Goal: Communication & Community: Participate in discussion

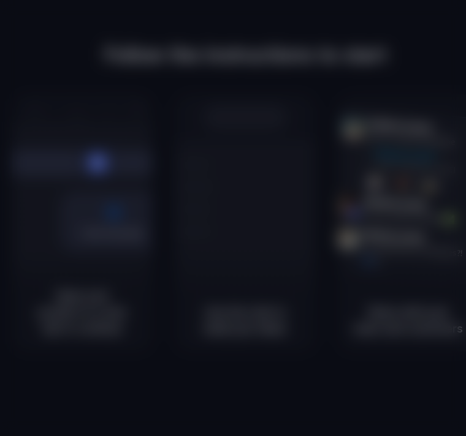
scroll to position [34, 0]
click at [294, 123] on div at bounding box center [233, 218] width 466 height 436
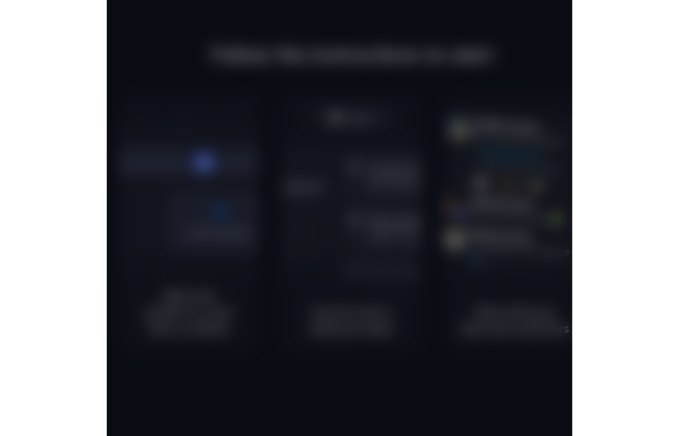
scroll to position [0, 0]
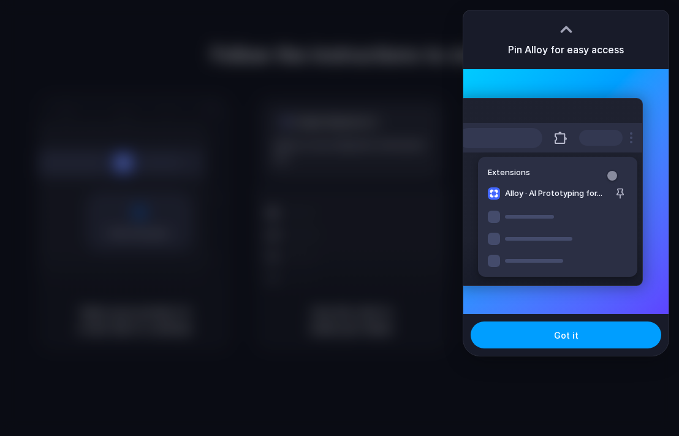
click at [465, 327] on button "Got it" at bounding box center [566, 335] width 191 height 27
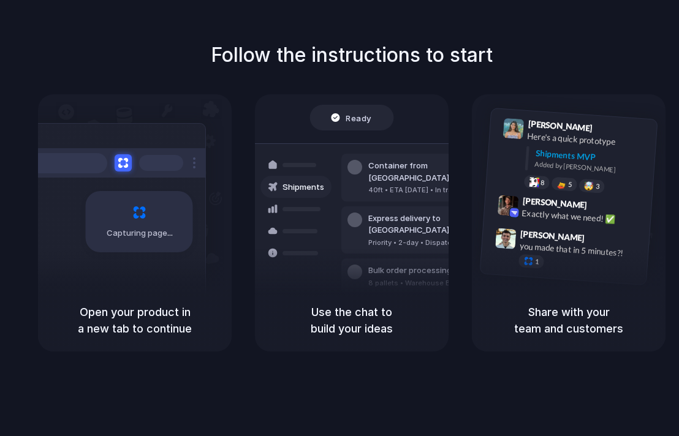
click at [339, 218] on div at bounding box center [339, 218] width 0 height 0
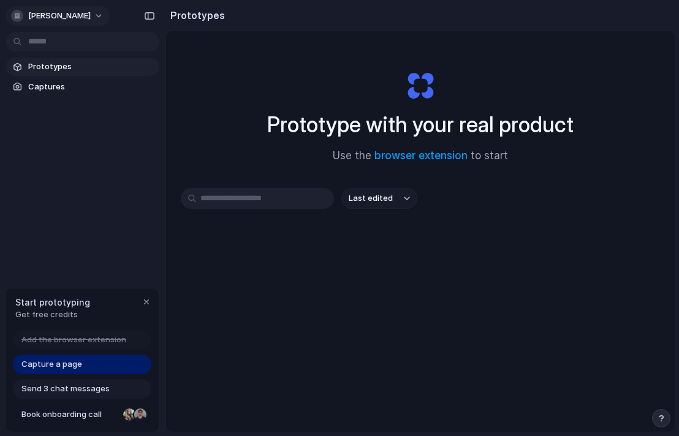
click at [45, 17] on span "jonas-bukhave-nielsen" at bounding box center [59, 16] width 63 height 12
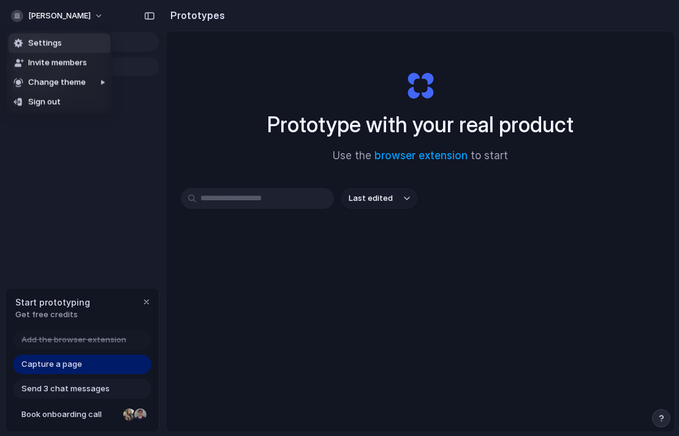
click at [57, 49] on li "Settings" at bounding box center [60, 44] width 102 height 20
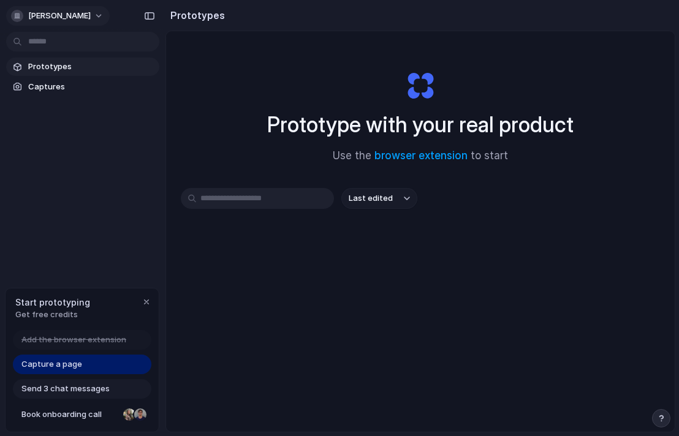
click at [69, 14] on span "jonas-bukhave-nielsen" at bounding box center [59, 16] width 63 height 12
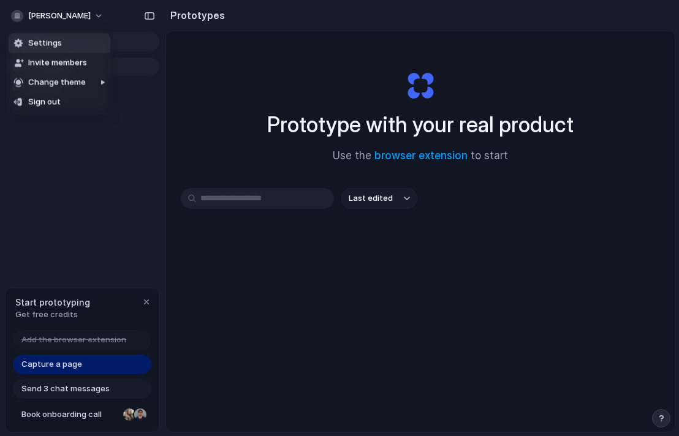
click at [59, 48] on span "Settings" at bounding box center [45, 43] width 34 height 12
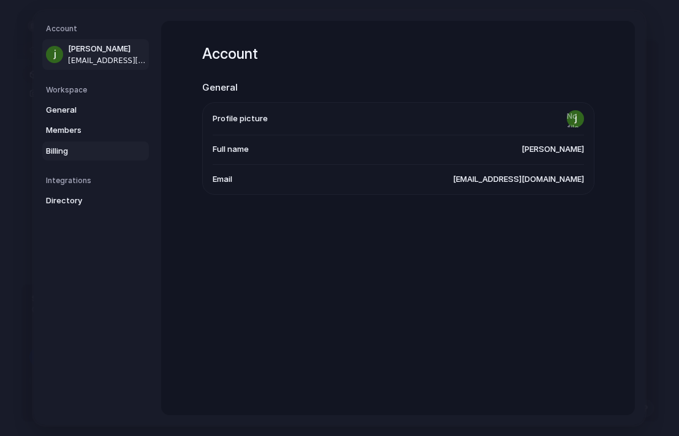
click at [129, 146] on link "Billing" at bounding box center [95, 151] width 107 height 20
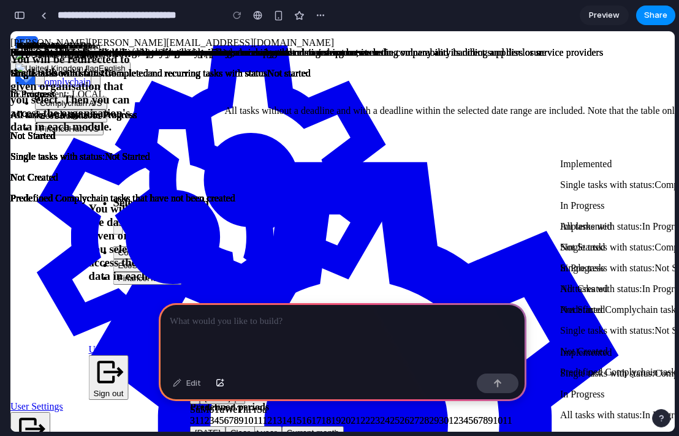
scroll to position [93, 0]
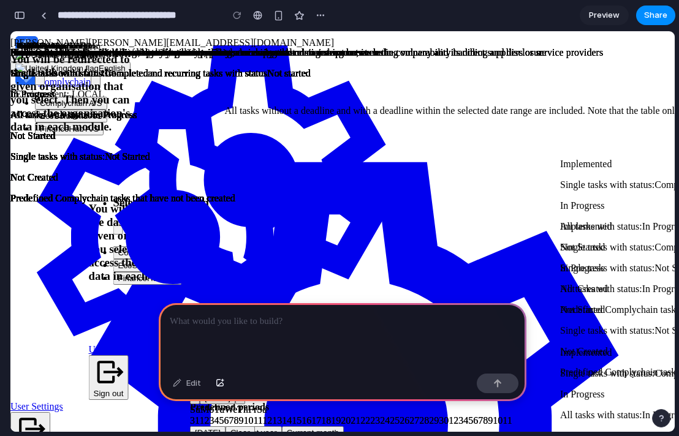
scroll to position [75, 0]
click at [252, 338] on div at bounding box center [343, 336] width 368 height 66
click at [325, 333] on div at bounding box center [343, 336] width 368 height 66
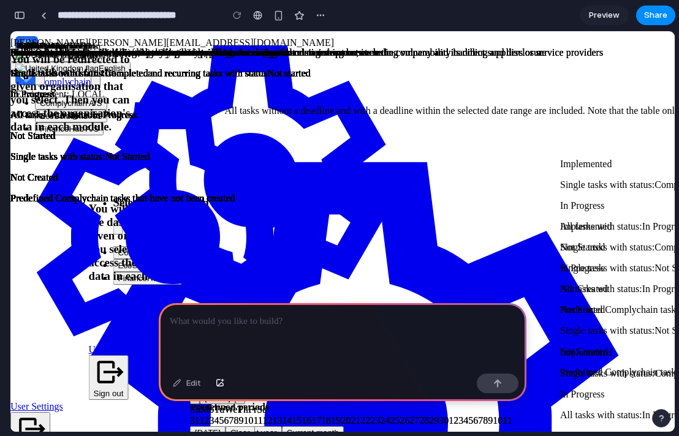
click at [400, 350] on div at bounding box center [343, 336] width 368 height 66
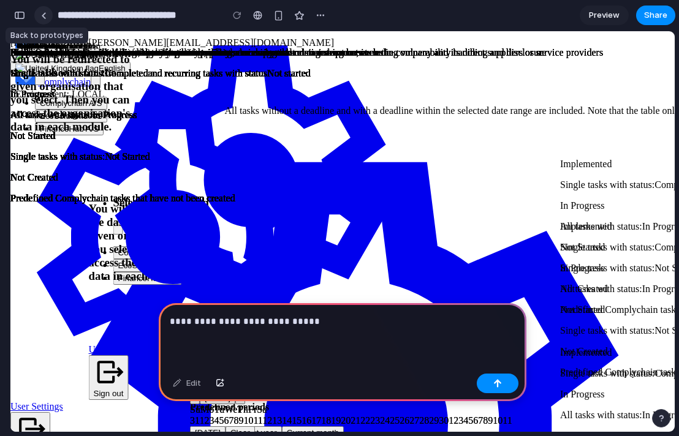
click at [45, 16] on div at bounding box center [44, 15] width 6 height 7
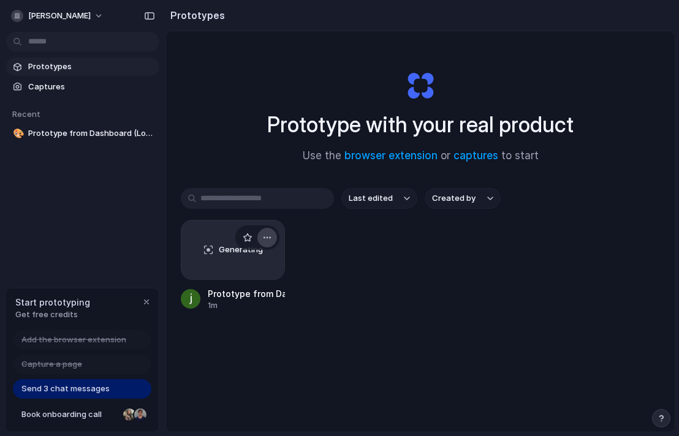
click at [271, 238] on div "button" at bounding box center [267, 238] width 10 height 10
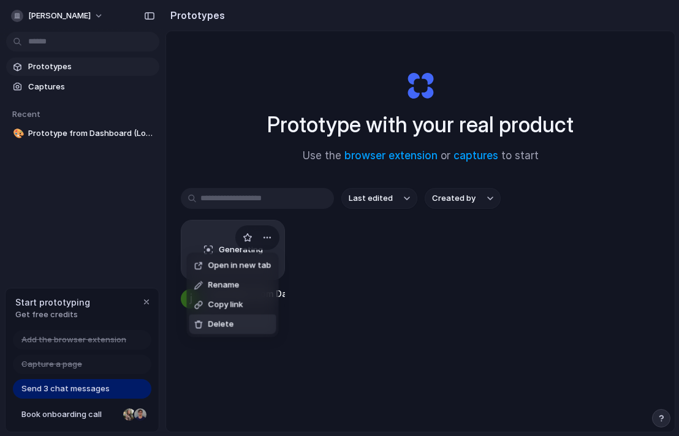
click at [244, 320] on li "Delete" at bounding box center [232, 325] width 87 height 20
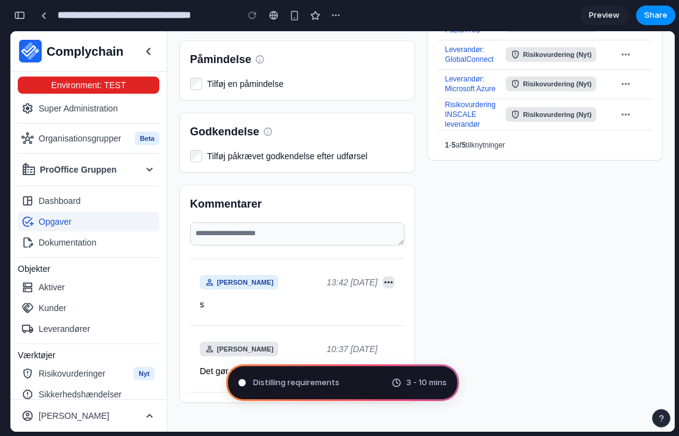
scroll to position [643, 0]
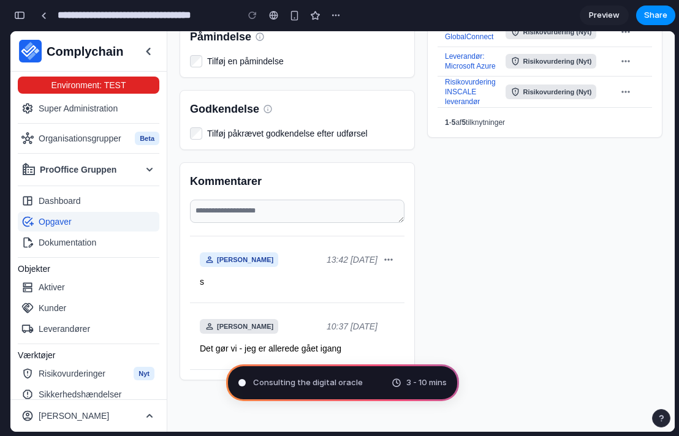
click at [514, 273] on div "Kommentarer Kommentar * Send kommentar Jonas Bukhave 13:42 25/09-2025 Slet s Be…" at bounding box center [421, 271] width 483 height 218
click at [488, 311] on div "Kommentarer Kommentar * Send kommentar Jonas Bukhave 13:42 25/09-2025 Slet s Be…" at bounding box center [421, 271] width 483 height 218
click at [339, 381] on span "Pondering market opportunities" at bounding box center [314, 383] width 123 height 12
click at [435, 306] on div "Kommentarer Kommentar * Send kommentar Jonas Bukhave 13:42 25/09-2025 Slet s Be…" at bounding box center [421, 271] width 483 height 218
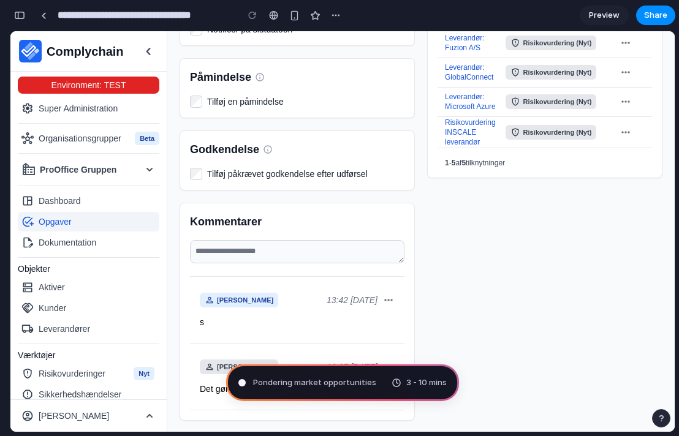
scroll to position [567, 0]
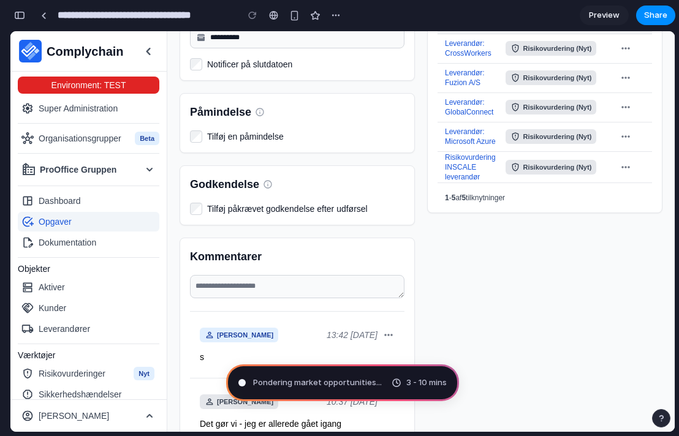
click at [332, 377] on span "Pondering market opportunities ..." at bounding box center [317, 383] width 129 height 12
click at [248, 390] on div "Pondering market opportunities . 3 - 10 mins" at bounding box center [342, 383] width 233 height 37
click at [294, 385] on span "Pondering market opportunities .." at bounding box center [316, 383] width 127 height 12
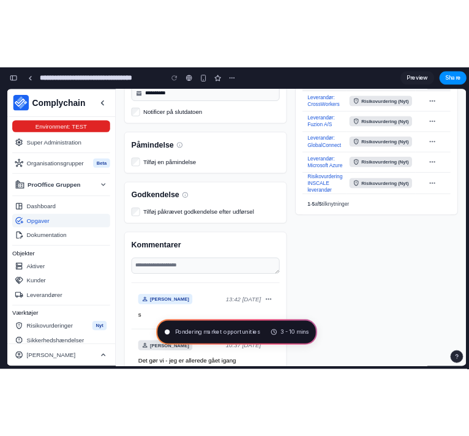
scroll to position [643, 0]
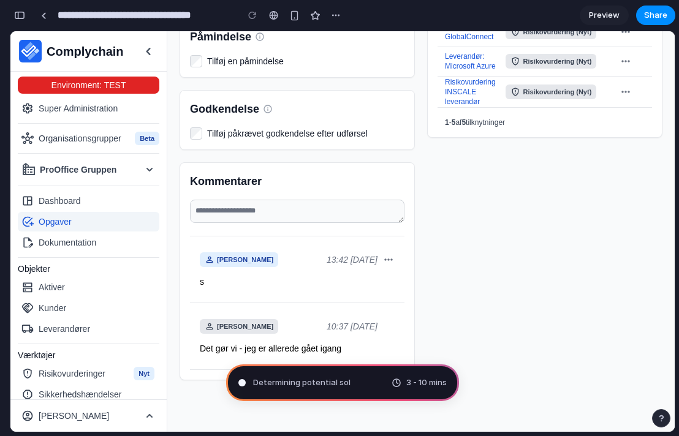
type input "**********"
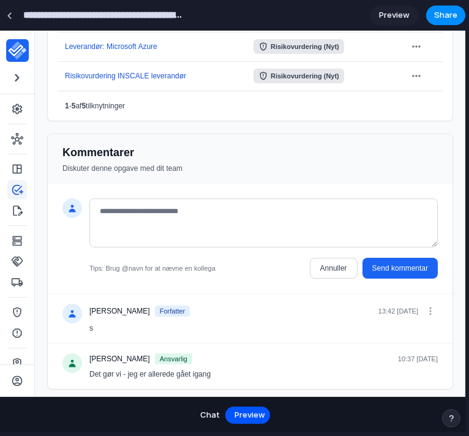
scroll to position [1363, 0]
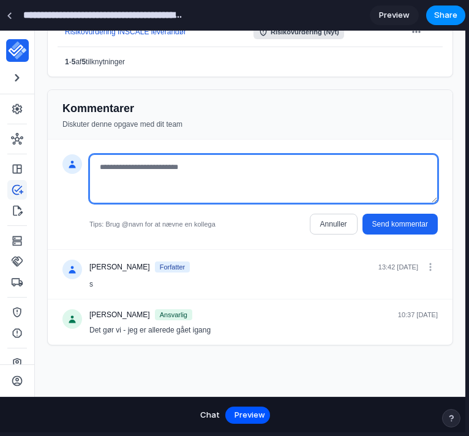
click at [179, 167] on textarea "Kommentar *" at bounding box center [263, 178] width 349 height 49
type textarea "***"
click at [205, 158] on textarea "***" at bounding box center [263, 178] width 349 height 49
click at [205, 162] on textarea "***" at bounding box center [263, 178] width 349 height 49
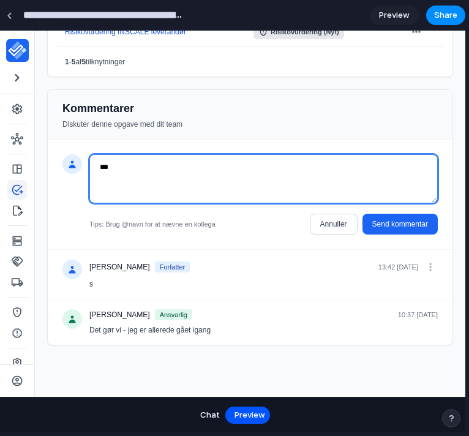
click at [205, 162] on textarea "***" at bounding box center [263, 178] width 349 height 49
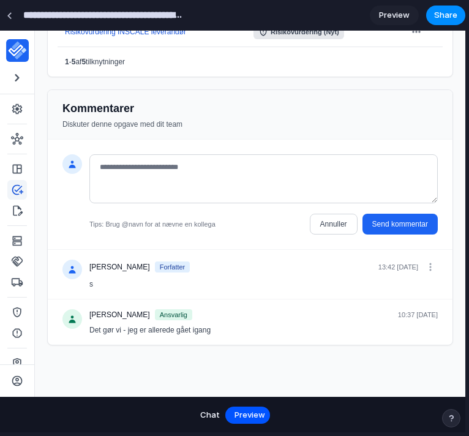
click at [389, 13] on span "Preview" at bounding box center [394, 15] width 31 height 12
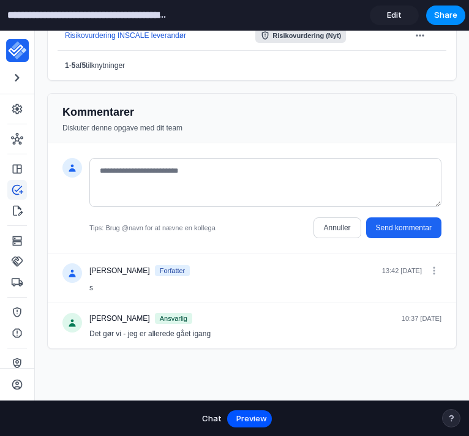
click at [389, 17] on span "Edit" at bounding box center [394, 15] width 15 height 12
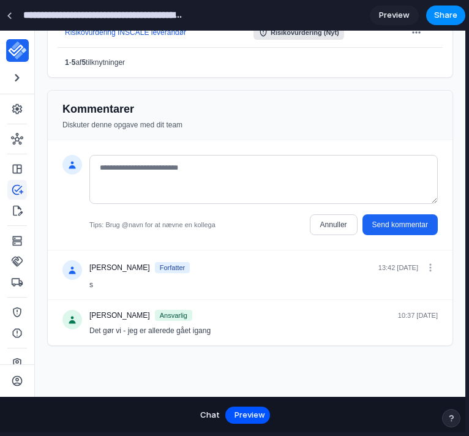
scroll to position [1363, 0]
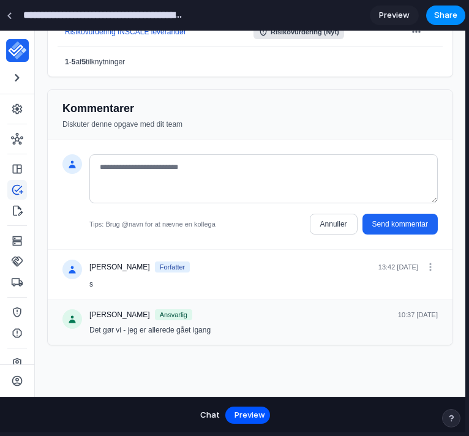
click at [192, 314] on span "Ansvarlig" at bounding box center [173, 314] width 37 height 11
click at [108, 320] on div "Bertel Knudsen Grau Ansvarlig" at bounding box center [140, 314] width 103 height 11
click at [122, 316] on span "Bertel Knudsen Grau" at bounding box center [119, 315] width 61 height 10
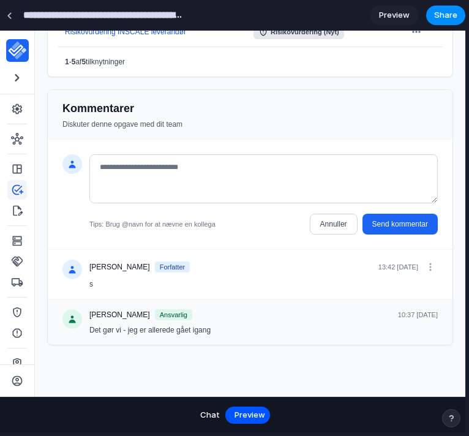
click at [132, 311] on span "Bertel Knudsen Grau" at bounding box center [119, 315] width 61 height 10
click at [430, 269] on icon at bounding box center [431, 267] width 2 height 8
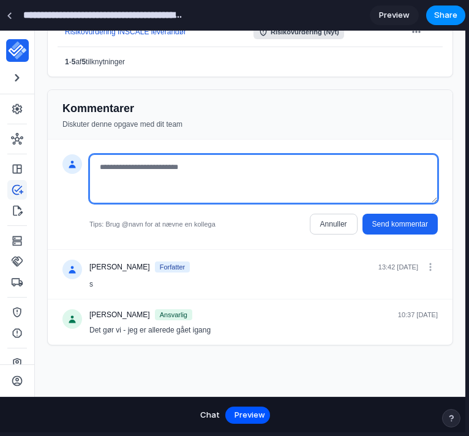
click at [208, 162] on textarea "Kommentar *" at bounding box center [263, 178] width 349 height 49
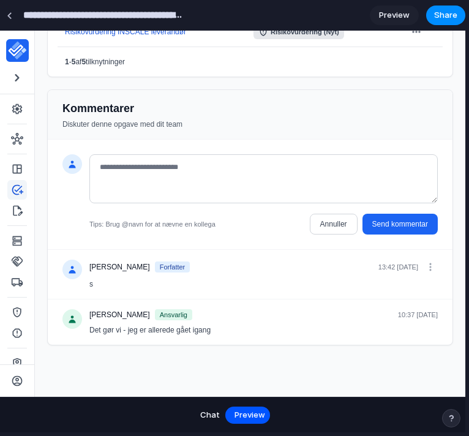
click at [214, 414] on span "Chat" at bounding box center [210, 415] width 20 height 12
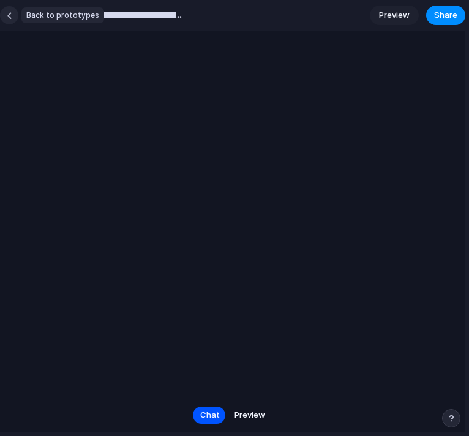
click at [15, 20] on link at bounding box center [9, 15] width 18 height 18
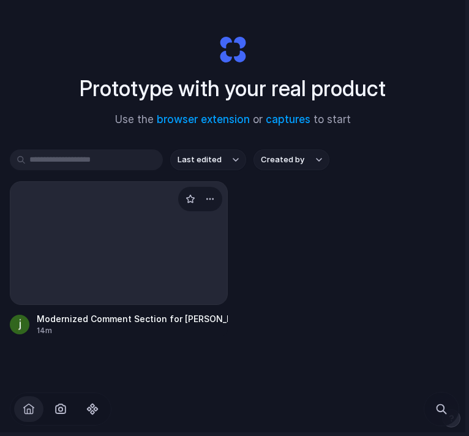
click at [130, 242] on div at bounding box center [119, 243] width 218 height 124
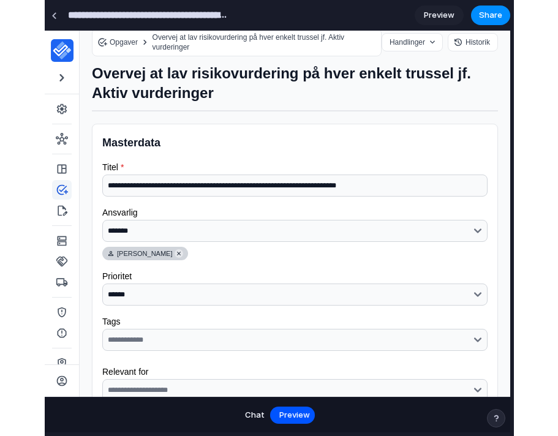
scroll to position [16, 0]
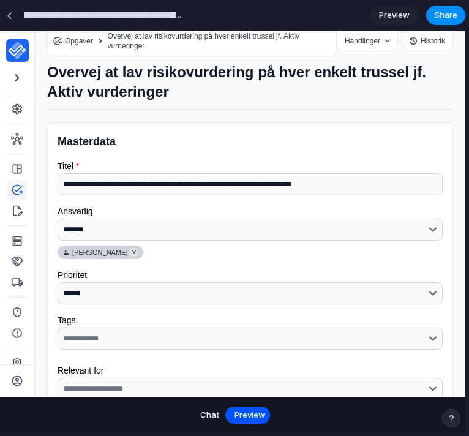
click at [209, 407] on button "Chat" at bounding box center [210, 416] width 34 height 20
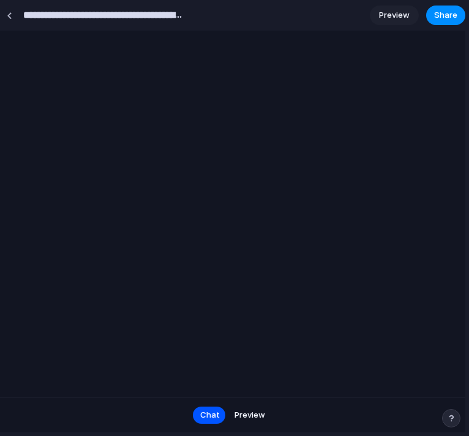
click at [237, 160] on div at bounding box center [233, 214] width 466 height 366
click at [211, 91] on div at bounding box center [233, 214] width 466 height 366
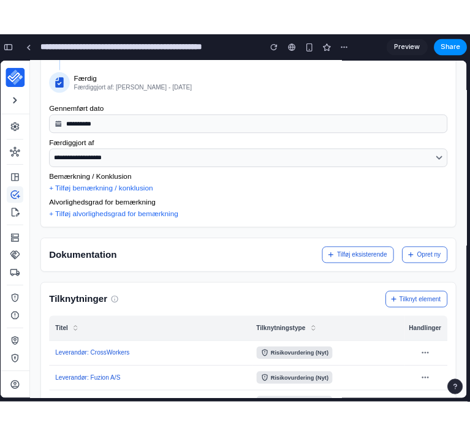
scroll to position [1319, 0]
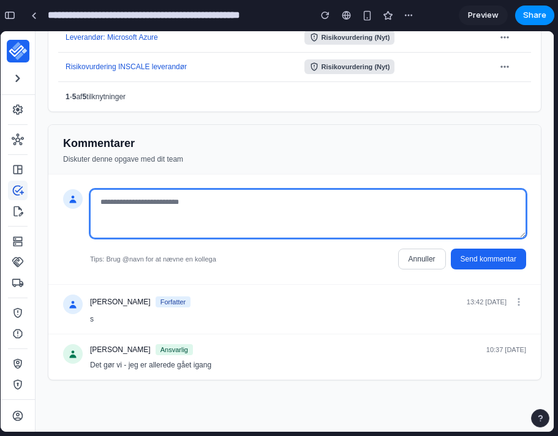
click at [373, 225] on textarea "Kommentar *" at bounding box center [308, 213] width 436 height 49
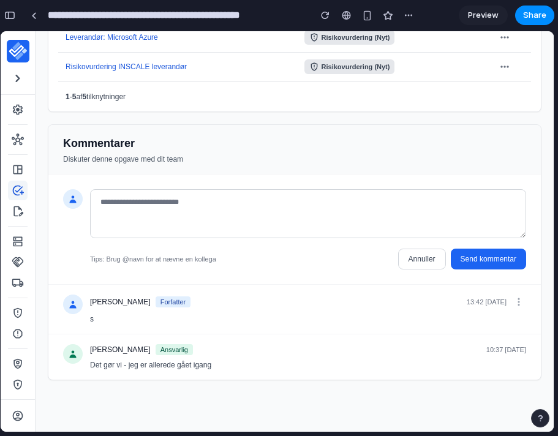
click at [545, 416] on button "button" at bounding box center [540, 418] width 18 height 18
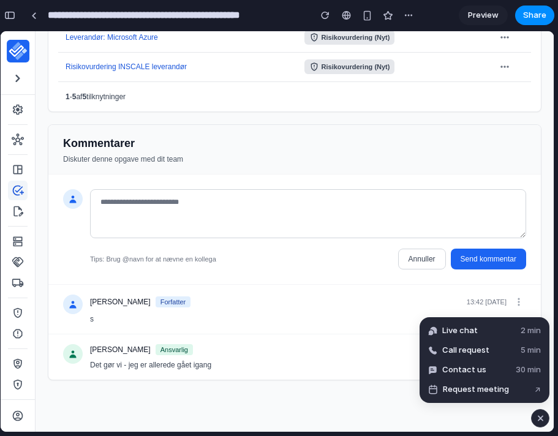
click at [449, 409] on main "**********" at bounding box center [295, 231] width 518 height 401
click at [422, 183] on div "Kommentar * Tips: Brug @navn for at nævne en kollega Annuller Send kommentar" at bounding box center [294, 230] width 493 height 110
click at [541, 417] on div "button" at bounding box center [541, 418] width 10 height 15
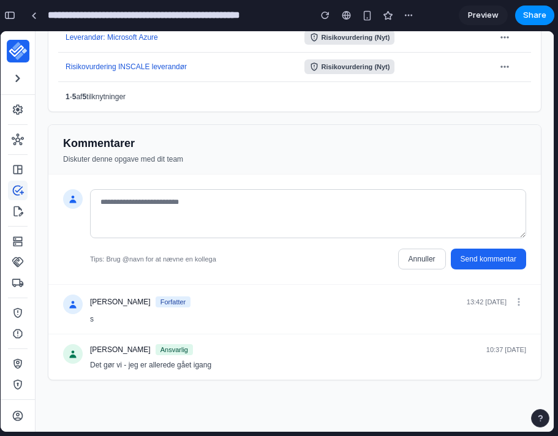
click at [554, 228] on main "Chat Preview" at bounding box center [277, 232] width 555 height 402
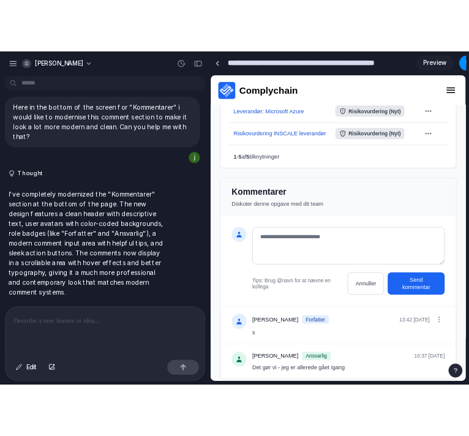
scroll to position [0, 0]
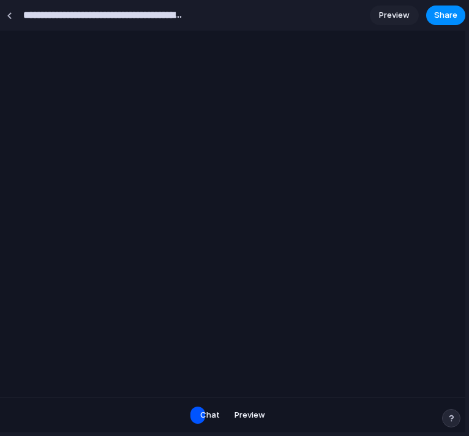
click at [448, 416] on div "button" at bounding box center [451, 418] width 9 height 9
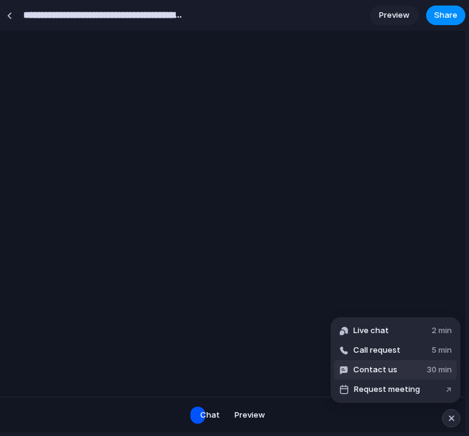
click at [409, 373] on button "Contact us 30 min" at bounding box center [396, 370] width 123 height 20
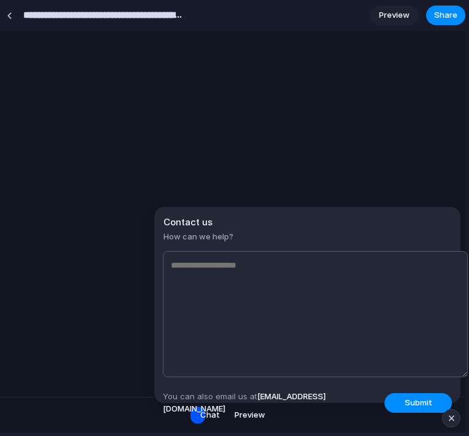
click at [343, 286] on textarea at bounding box center [315, 314] width 305 height 126
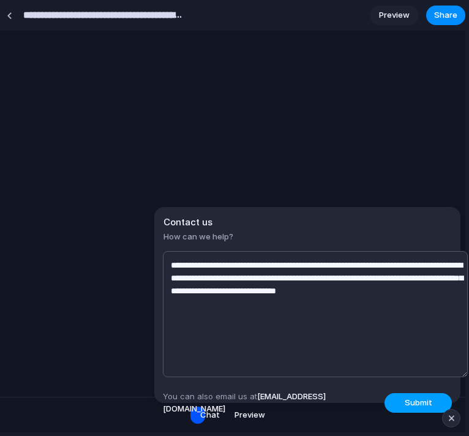
type textarea "**********"
click at [412, 397] on span "Submit" at bounding box center [419, 403] width 28 height 12
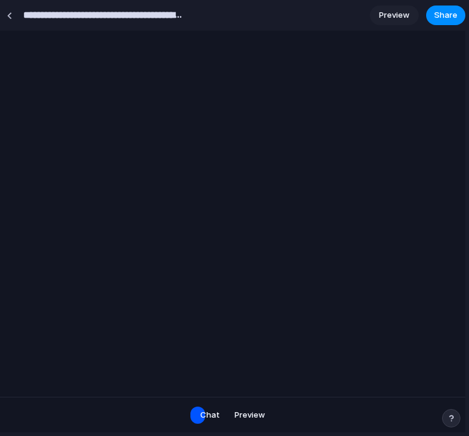
click at [370, 276] on div at bounding box center [233, 214] width 466 height 366
click at [9, 17] on div at bounding box center [10, 15] width 6 height 7
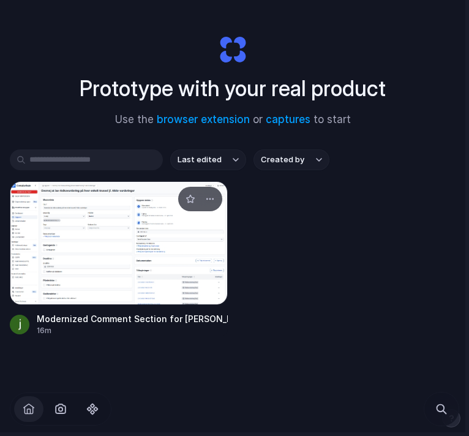
click at [128, 229] on div at bounding box center [119, 243] width 218 height 124
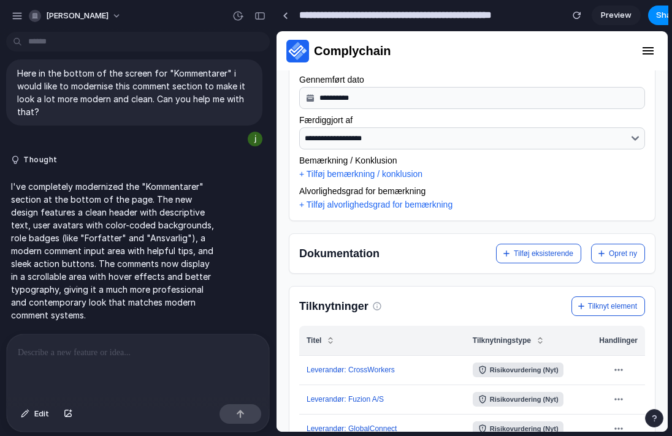
scroll to position [1368, 0]
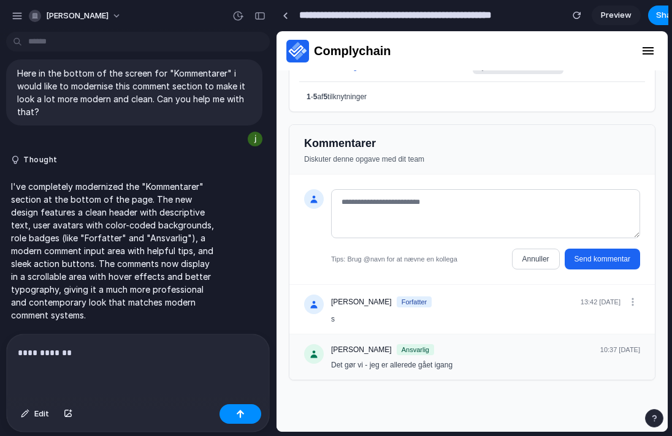
click at [523, 360] on div "Det gør vi - jeg er allerede gået igang" at bounding box center [485, 365] width 309 height 10
click at [117, 364] on div "**********" at bounding box center [138, 367] width 262 height 65
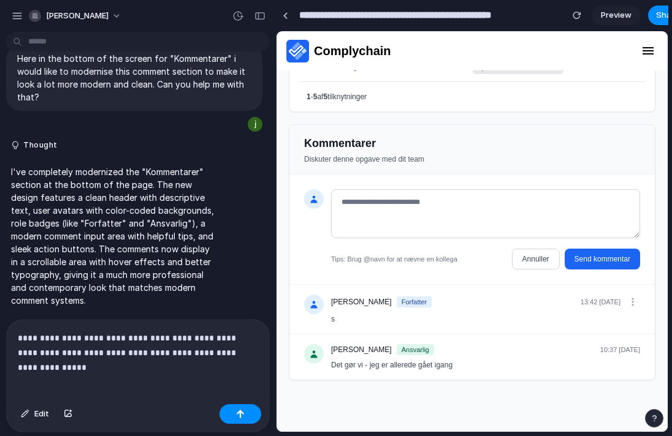
scroll to position [44, 0]
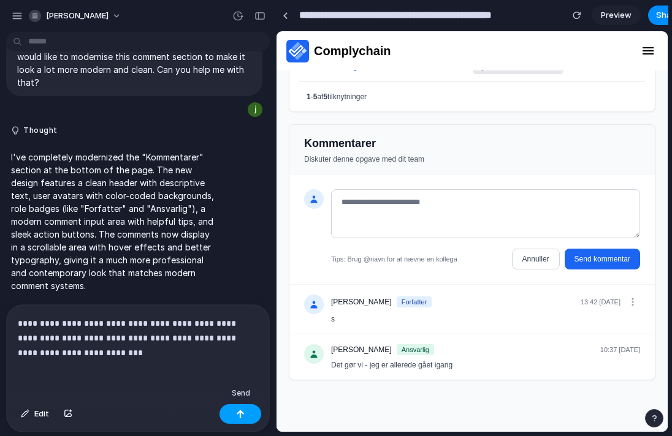
click at [231, 410] on button "button" at bounding box center [240, 414] width 42 height 20
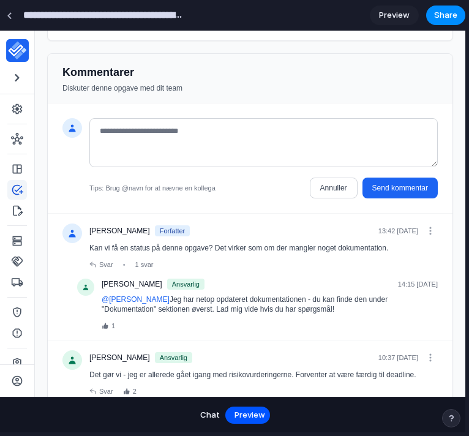
scroll to position [1407, 0]
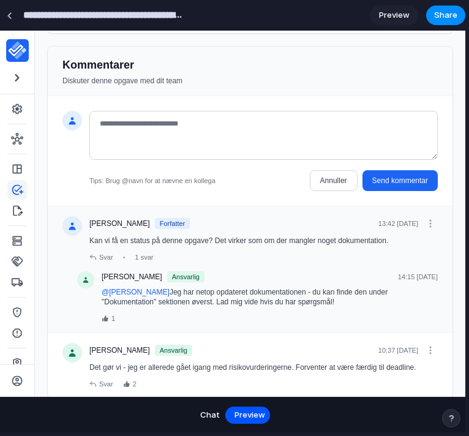
click at [146, 294] on span "@Jonas Bukhave" at bounding box center [136, 292] width 68 height 9
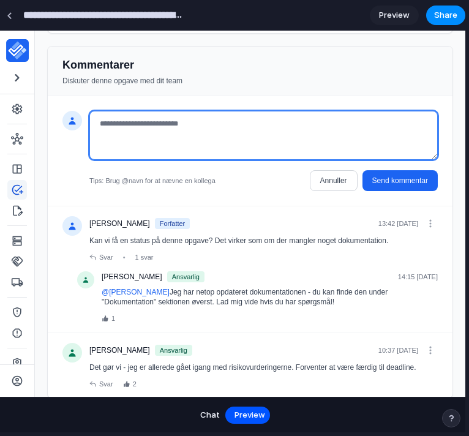
click at [176, 124] on textarea "Kommentar *" at bounding box center [263, 135] width 349 height 49
type textarea "*"
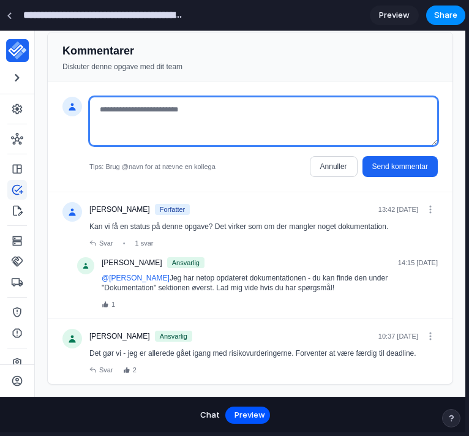
scroll to position [1423, 0]
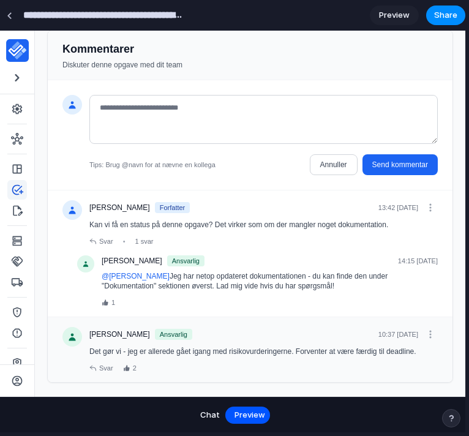
click at [125, 341] on div "Bertel Knudsen Grau Ansvarlig 10:37 07/05-2025" at bounding box center [263, 334] width 349 height 15
click at [127, 344] on div "Bertel Knudsen Grau Ansvarlig 10:37 07/05-2025 Det gør vi - jeg er allerede gåe…" at bounding box center [263, 349] width 349 height 45
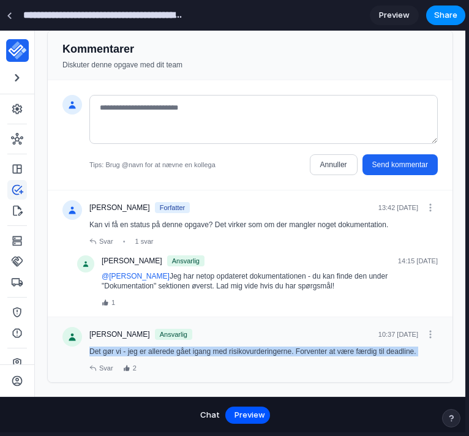
click at [127, 344] on div "Bertel Knudsen Grau Ansvarlig 10:37 07/05-2025 Det gør vi - jeg er allerede gåe…" at bounding box center [263, 349] width 349 height 45
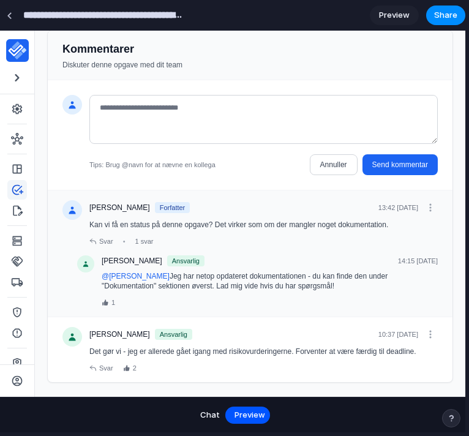
click at [222, 211] on div "Jonas Bukhave Forfatter 13:42 25/09-2025" at bounding box center [263, 207] width 349 height 15
click at [222, 220] on div "Kan vi få en status på denne opgave? Det virker som om der mangler noget dokume…" at bounding box center [263, 225] width 349 height 10
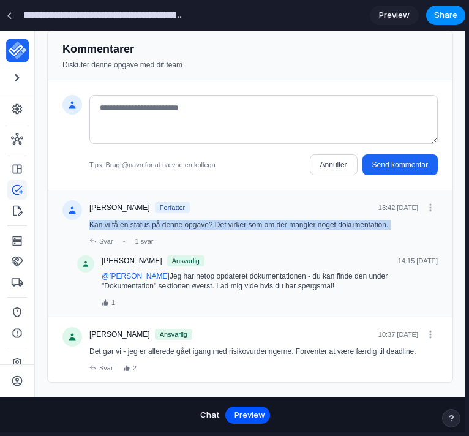
click at [222, 220] on div "Kan vi få en status på denne opgave? Det virker som om der mangler noget dokume…" at bounding box center [263, 225] width 349 height 10
click at [222, 223] on div "Kan vi få en status på denne opgave? Det virker som om der mangler noget dokume…" at bounding box center [263, 225] width 349 height 10
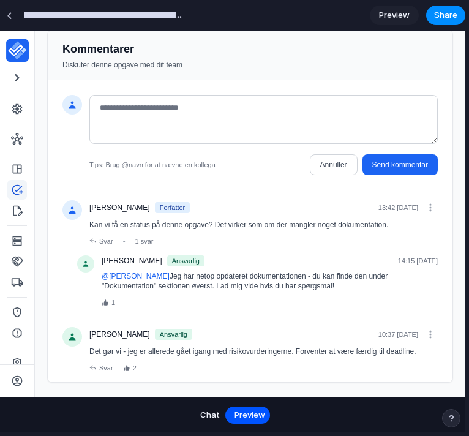
click at [56, 175] on div "Kommentar * Tips: Brug @navn for at nævne en kollega Annuller Send kommentar" at bounding box center [250, 135] width 405 height 110
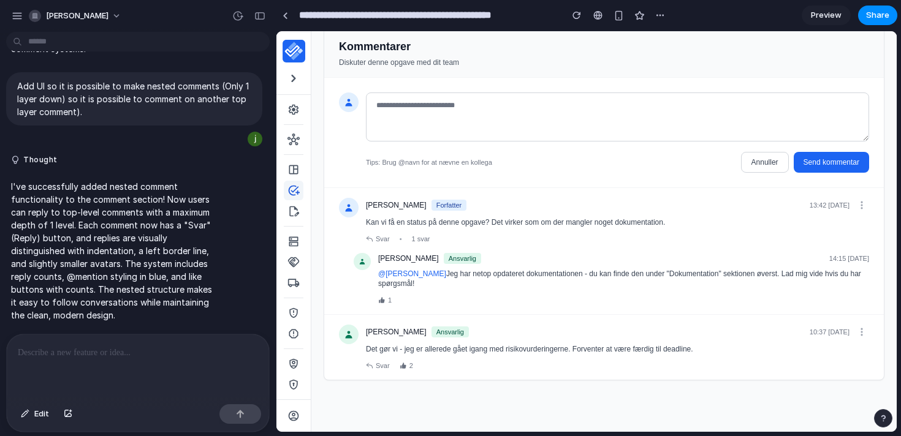
scroll to position [1385, 0]
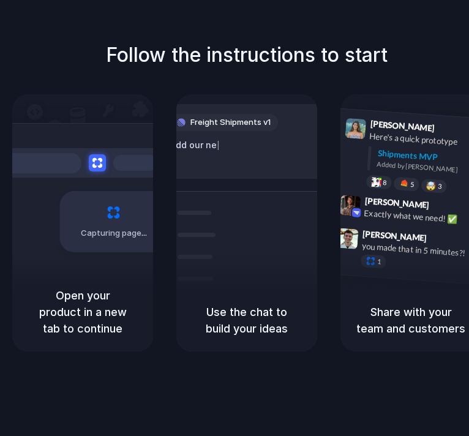
click at [235, 218] on div at bounding box center [235, 218] width 0 height 0
click at [354, 35] on div "Follow the instructions to start Capturing page Open your product in a new tab …" at bounding box center [247, 230] width 494 height 461
